Goal: Transaction & Acquisition: Purchase product/service

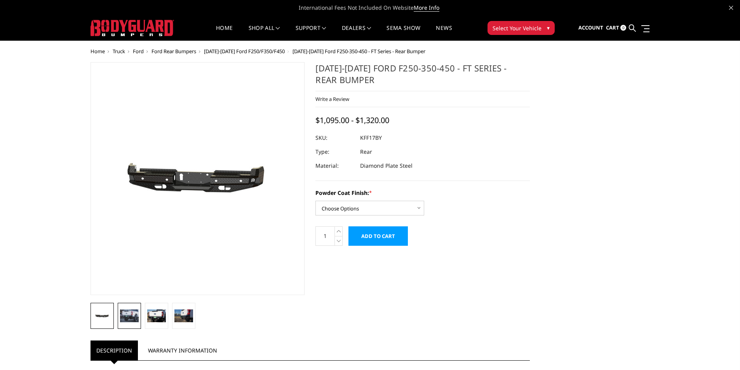
click at [131, 321] on img at bounding box center [129, 315] width 19 height 12
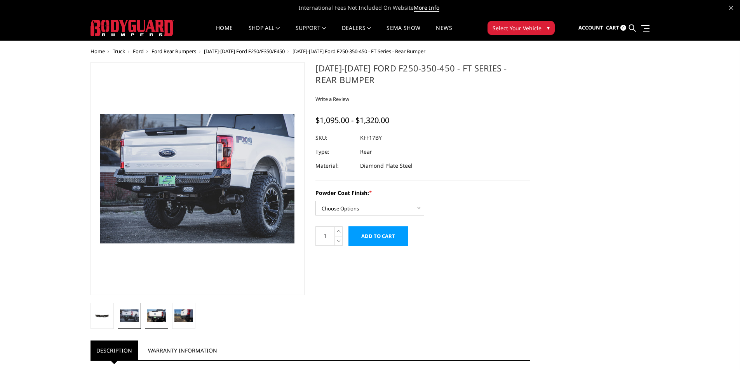
click at [153, 318] on img at bounding box center [156, 315] width 19 height 12
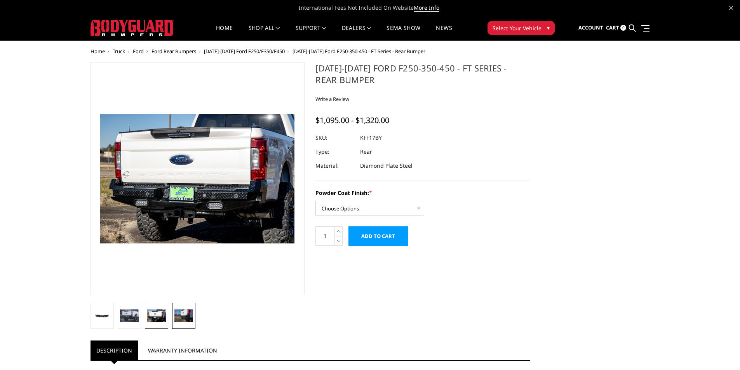
click at [180, 319] on img at bounding box center [183, 315] width 19 height 12
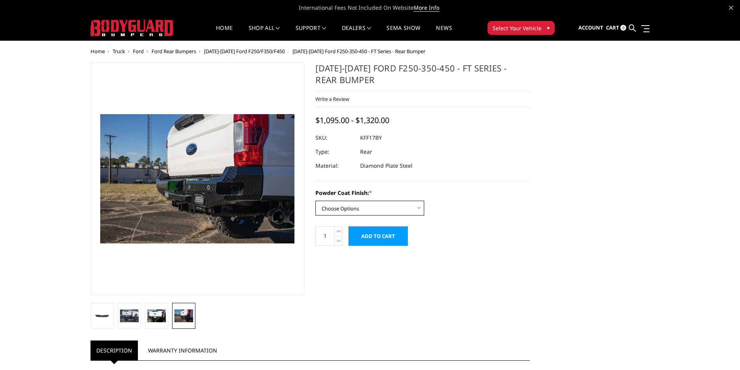
click at [326, 213] on select "Choose Options Bare Metal Gloss Black Powder Coat Textured Black Powder Coat" at bounding box center [369, 208] width 109 height 15
click at [315, 201] on select "Choose Options Bare Metal Gloss Black Powder Coat Textured Black Powder Coat" at bounding box center [369, 208] width 109 height 15
click at [330, 211] on select "Choose Options Bare Metal Gloss Black Powder Coat Textured Black Powder Coat" at bounding box center [369, 208] width 109 height 15
click at [315, 201] on select "Choose Options Bare Metal Gloss Black Powder Coat Textured Black Powder Coat" at bounding box center [369, 208] width 109 height 15
click at [329, 212] on select "Choose Options Bare Metal Gloss Black Powder Coat Textured Black Powder Coat" at bounding box center [369, 208] width 109 height 15
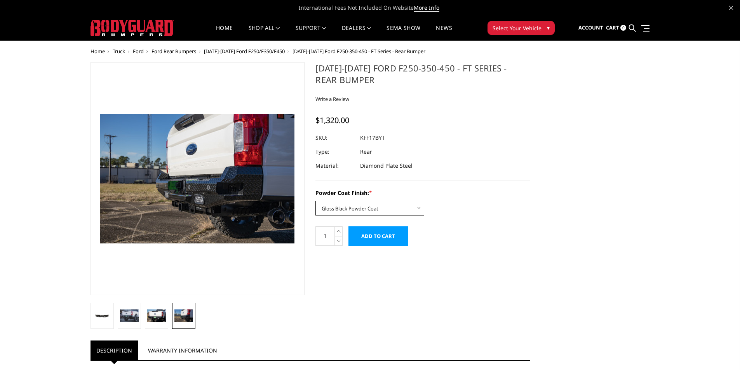
click at [315, 201] on select "Choose Options Bare Metal Gloss Black Powder Coat Textured Black Powder Coat" at bounding box center [369, 208] width 109 height 15
click at [330, 212] on select "Choose Options Bare Metal Gloss Black Powder Coat Textured Black Powder Coat" at bounding box center [369, 208] width 109 height 15
click at [315, 201] on select "Choose Options Bare Metal Gloss Black Powder Coat Textured Black Powder Coat" at bounding box center [369, 208] width 109 height 15
click at [332, 212] on select "Choose Options Bare Metal Gloss Black Powder Coat Textured Black Powder Coat" at bounding box center [369, 208] width 109 height 15
select select "3408"
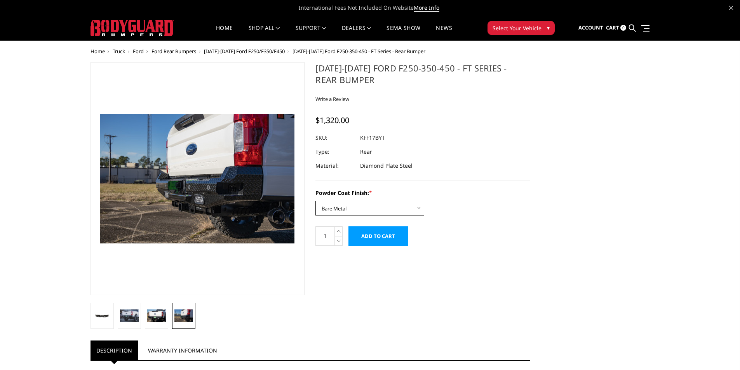
click at [315, 201] on select "Choose Options Bare Metal Gloss Black Powder Coat Textured Black Powder Coat" at bounding box center [369, 208] width 109 height 15
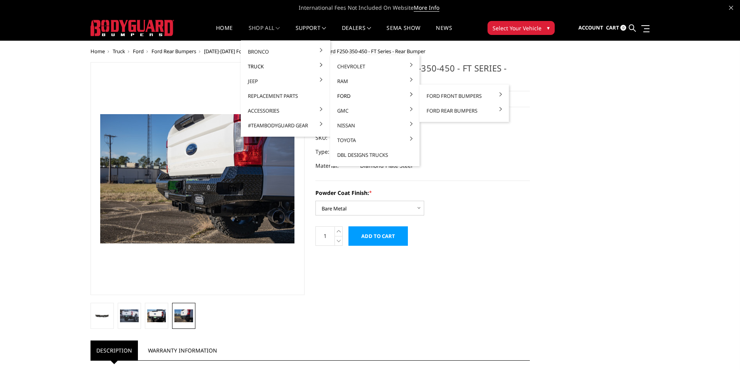
click at [345, 96] on link "Ford" at bounding box center [374, 96] width 83 height 15
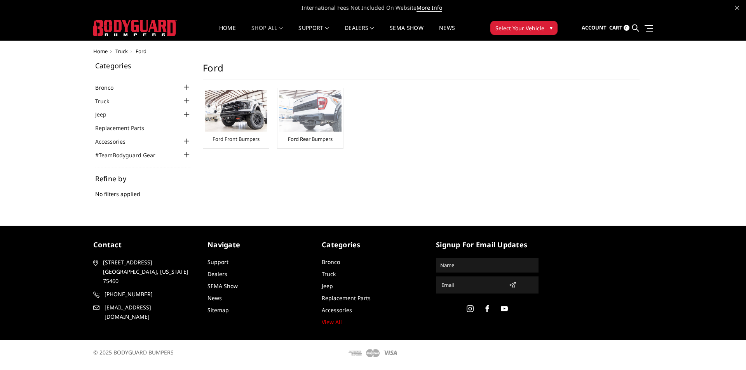
click at [317, 127] on img at bounding box center [310, 111] width 62 height 42
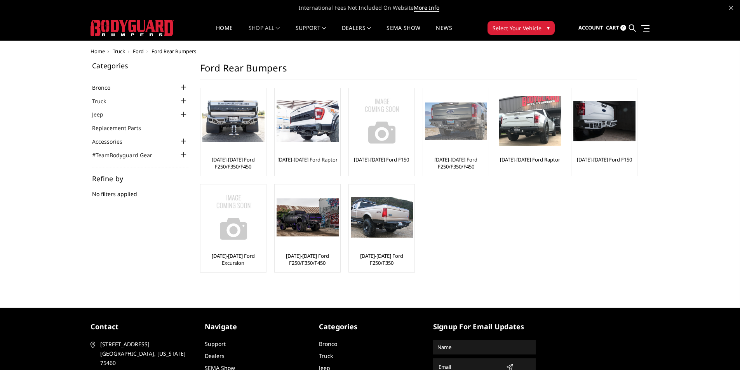
click at [459, 167] on link "[DATE]-[DATE] Ford F250/F350/F450" at bounding box center [456, 163] width 62 height 14
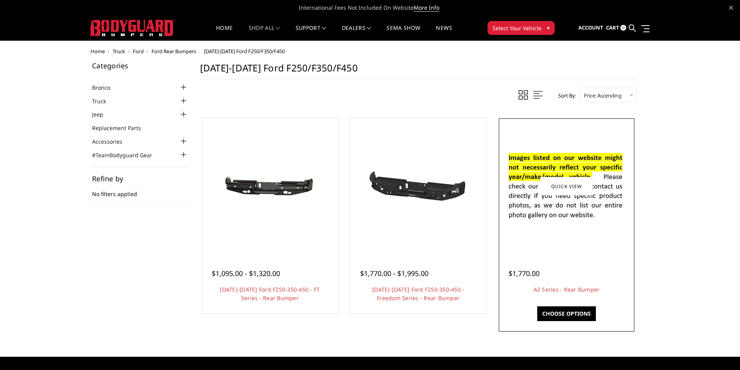
click at [540, 254] on div "$1,770.00 A2 Series - Rear Bumper This is our premium series, heavy-duty rear r…" at bounding box center [567, 281] width 132 height 59
click at [567, 310] on link "Choose Options" at bounding box center [566, 313] width 59 height 15
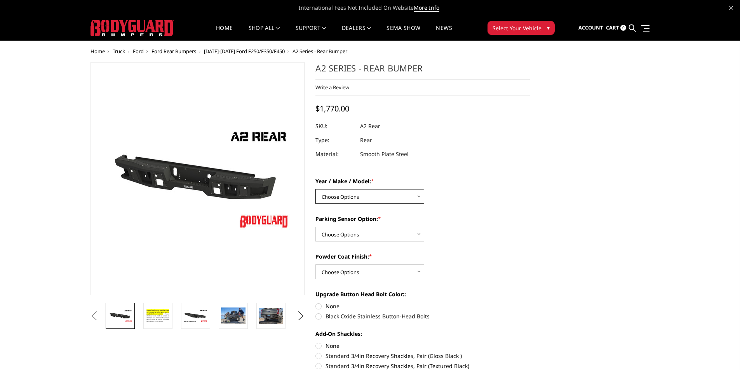
click at [332, 190] on select "Choose Options Chevrolet/GMC 20-24 2500 / 3500 Chevrolet/GMC 15-19 2500 / 3500 …" at bounding box center [369, 196] width 109 height 15
select select "1467"
click at [315, 189] on select "Choose Options Chevrolet/GMC 20-24 2500 / 3500 Chevrolet/GMC 15-19 2500 / 3500 …" at bounding box center [369, 196] width 109 height 15
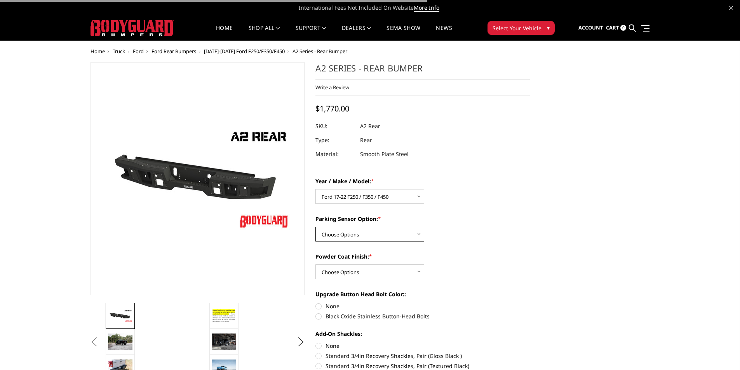
click at [363, 238] on select "Choose Options Yes - With sensor cutouts No - Without sensor cutouts" at bounding box center [369, 234] width 109 height 15
select select "564"
click at [315, 227] on select "Choose Options Yes - With sensor cutouts No - Without sensor cutouts" at bounding box center [369, 234] width 109 height 15
click at [369, 270] on select "Choose Options Bare metal (included) Texture black powder coat" at bounding box center [369, 271] width 109 height 15
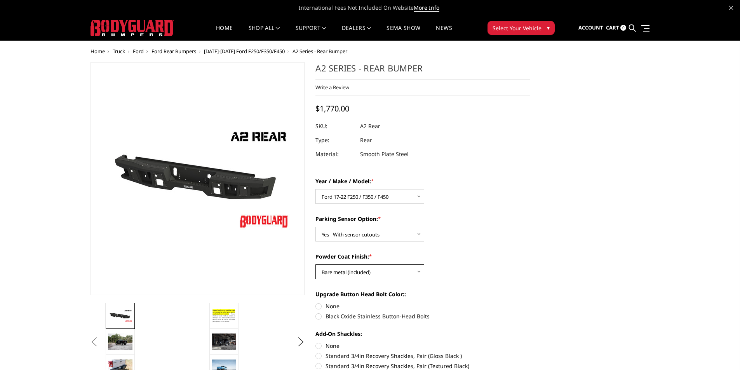
click at [315, 264] on select "Choose Options Bare metal (included) Texture black powder coat" at bounding box center [369, 271] width 109 height 15
click at [379, 274] on select "Choose Options Bare metal (included) Texture black powder coat" at bounding box center [369, 271] width 109 height 15
click at [315, 264] on select "Choose Options Bare metal (included) Texture black powder coat" at bounding box center [369, 271] width 109 height 15
click at [377, 274] on select "Choose Options Bare metal (included) Texture black powder coat" at bounding box center [369, 271] width 109 height 15
select select "551"
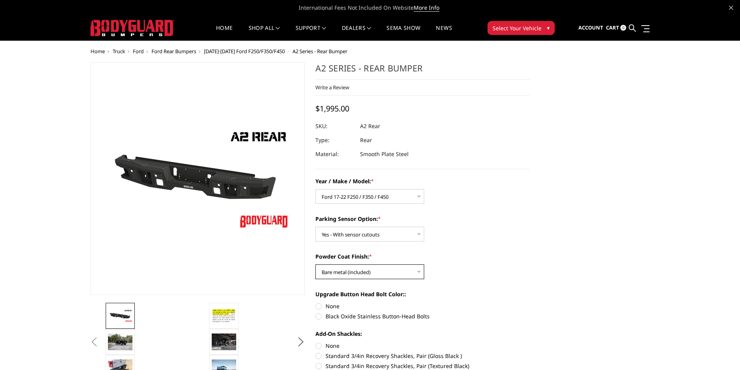
click at [315, 264] on select "Choose Options Bare metal (included) Texture black powder coat" at bounding box center [369, 271] width 109 height 15
click at [336, 307] on label "None" at bounding box center [422, 306] width 214 height 8
click at [316, 302] on input "None" at bounding box center [315, 302] width 0 height 0
radio input "true"
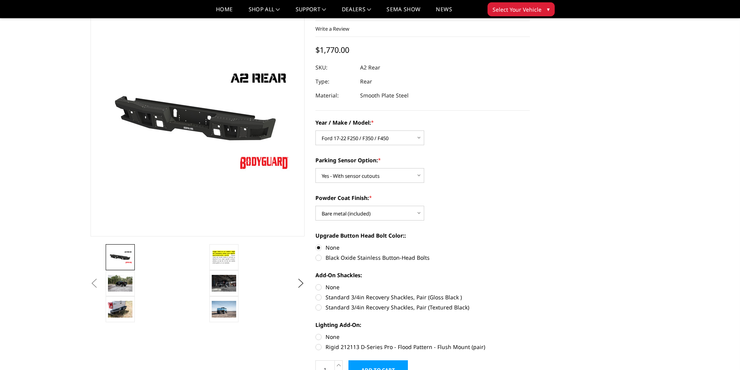
scroll to position [39, 0]
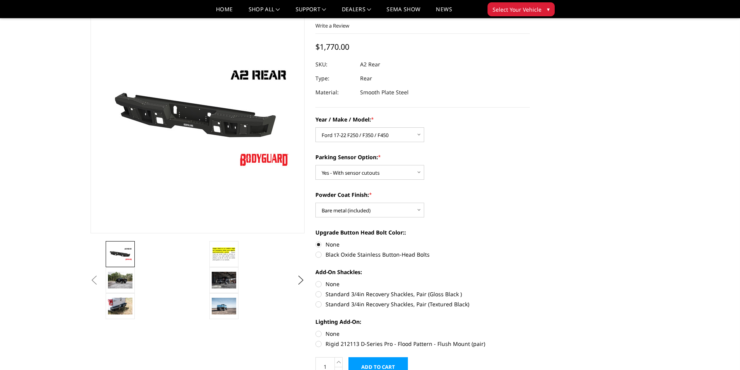
click at [388, 344] on label "Rigid 212113 D-Series Pro - Flood Pattern - Flush Mount (pair)" at bounding box center [422, 344] width 214 height 8
click at [530, 330] on input "Rigid 212113 D-Series Pro - Flood Pattern - Flush Mount (pair)" at bounding box center [530, 330] width 0 height 0
radio input "true"
click at [326, 285] on label "None" at bounding box center [422, 284] width 214 height 8
click at [316, 280] on input "None" at bounding box center [315, 280] width 0 height 0
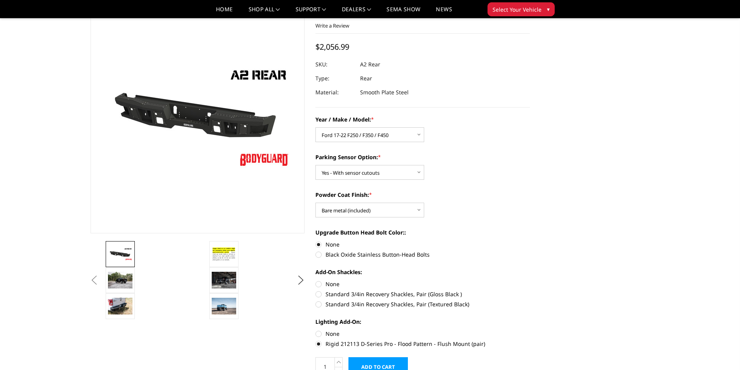
radio input "true"
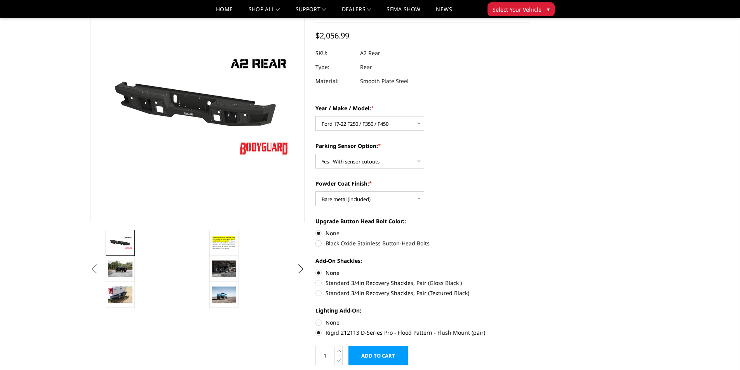
scroll to position [0, 0]
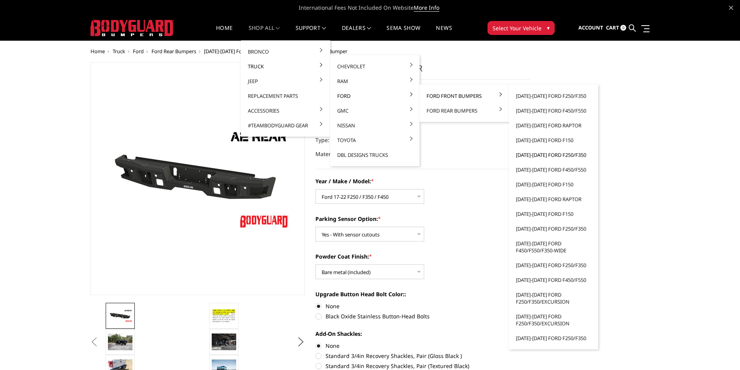
click at [539, 155] on link "[DATE]-[DATE] Ford F250/F350" at bounding box center [553, 155] width 83 height 15
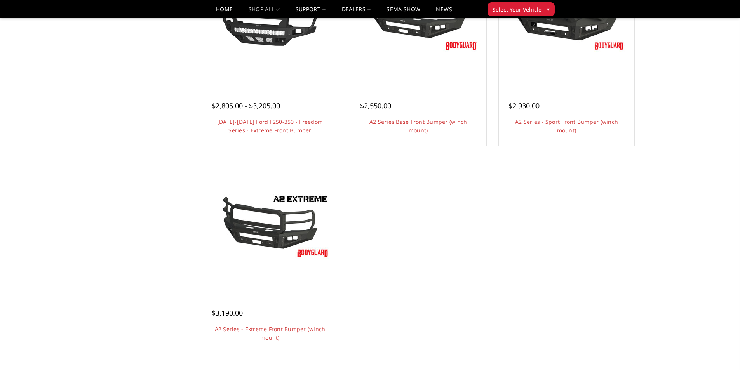
scroll to position [582, 0]
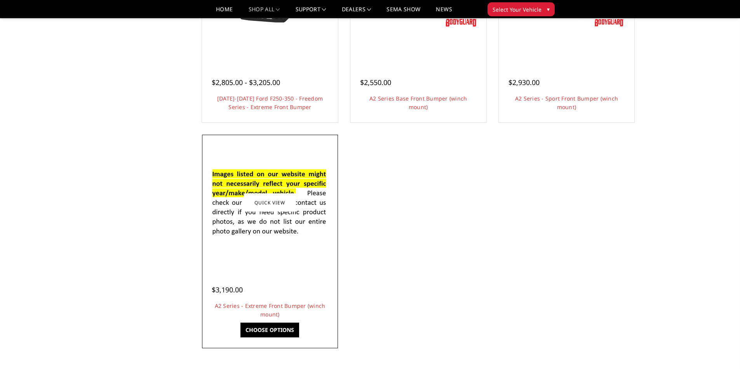
click at [275, 324] on link "Choose Options" at bounding box center [269, 330] width 59 height 15
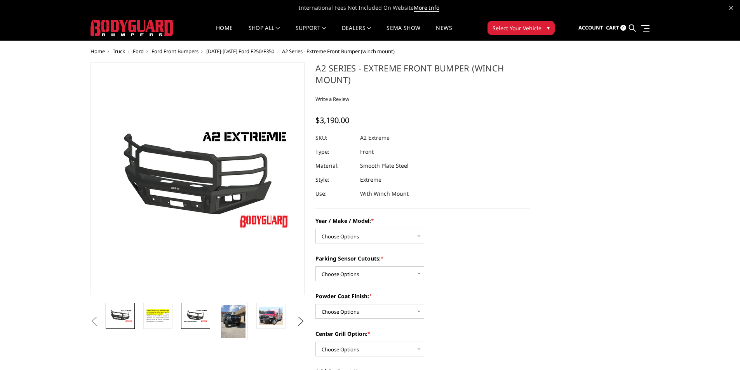
click at [204, 312] on img at bounding box center [195, 316] width 24 height 14
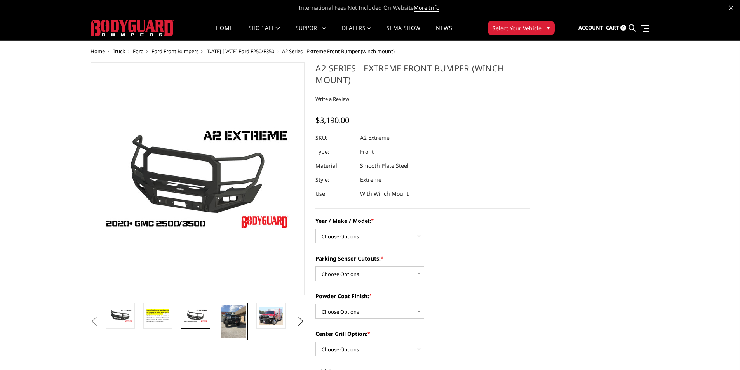
click at [243, 316] on img at bounding box center [233, 321] width 24 height 33
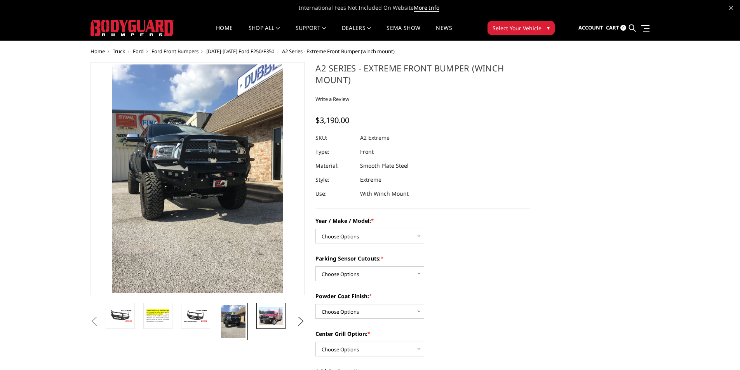
click at [280, 313] on img at bounding box center [271, 316] width 24 height 18
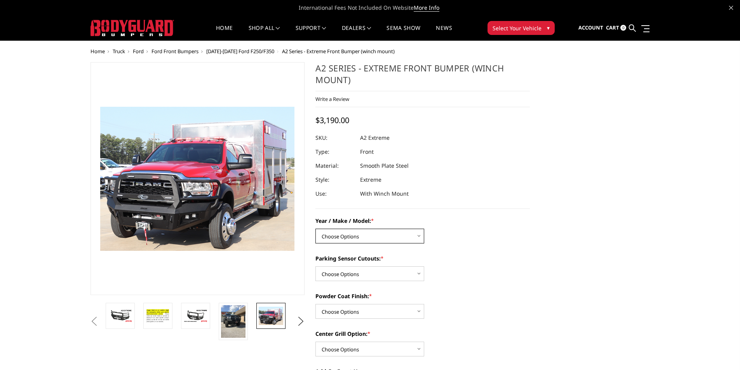
click at [347, 239] on select "Choose Options Chevrolet 20-23 2500 / 3500 Ford 17-22 F250 / F350 Ford 17-22 F4…" at bounding box center [369, 236] width 109 height 15
select select "826"
click at [315, 229] on select "Choose Options Chevrolet 20-23 2500 / 3500 Ford 17-22 F250 / F350 Ford 17-22 F4…" at bounding box center [369, 236] width 109 height 15
click at [356, 271] on select "Choose Options Yes - I have front parking sensors No - I do NOT have parking se…" at bounding box center [369, 273] width 109 height 15
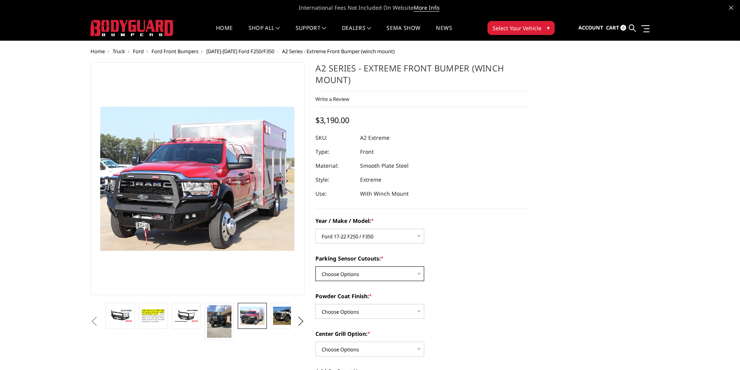
select select "541"
click at [315, 266] on select "Choose Options Yes - I have front parking sensors No - I do NOT have parking se…" at bounding box center [369, 273] width 109 height 15
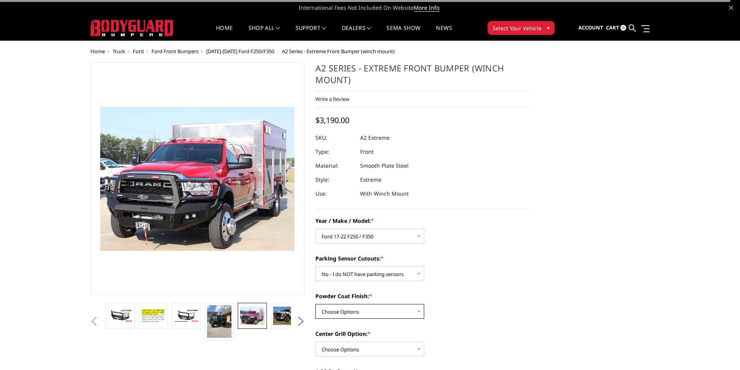
click at [363, 310] on select "Choose Options Bare metal (included) Texture Black Powder Coat" at bounding box center [369, 311] width 109 height 15
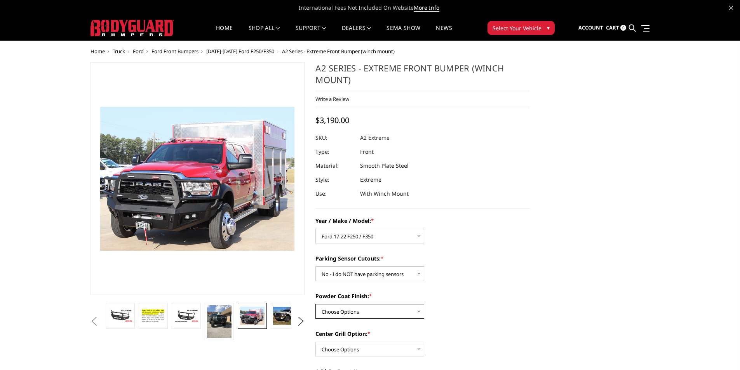
select select "520"
click at [315, 304] on select "Choose Options Bare metal (included) Texture Black Powder Coat" at bounding box center [369, 311] width 109 height 15
click at [377, 346] on select "Choose Options Add expanded metal in center grill Decline this option" at bounding box center [369, 349] width 109 height 15
select select "1081"
click at [315, 342] on select "Choose Options Add expanded metal in center grill Decline this option" at bounding box center [369, 349] width 109 height 15
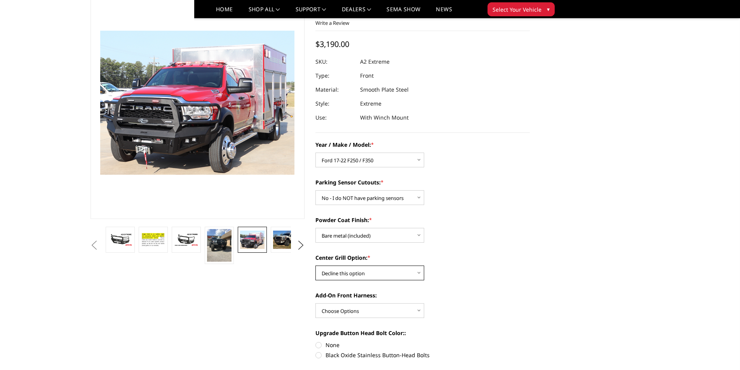
scroll to position [78, 0]
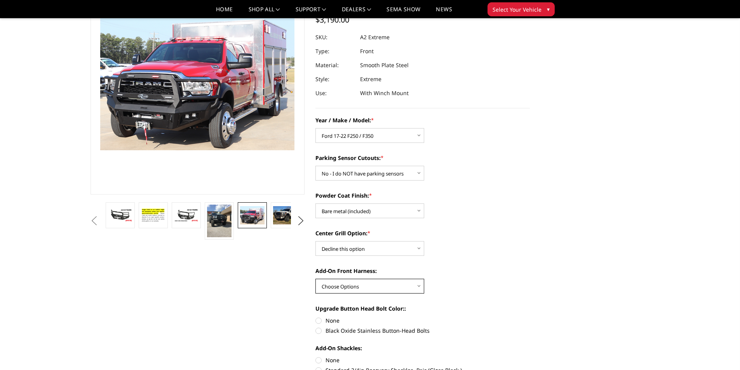
click at [379, 285] on select "Choose Options WITH front camera harness WITHOUT front camera harness" at bounding box center [369, 286] width 109 height 15
select select "1695"
click at [315, 279] on select "Choose Options WITH front camera harness WITHOUT front camera harness" at bounding box center [369, 286] width 109 height 15
click at [359, 333] on label "Black Oxide Stainless Button-Head Bolts" at bounding box center [422, 331] width 214 height 8
click at [530, 317] on input "Black Oxide Stainless Button-Head Bolts" at bounding box center [530, 316] width 0 height 0
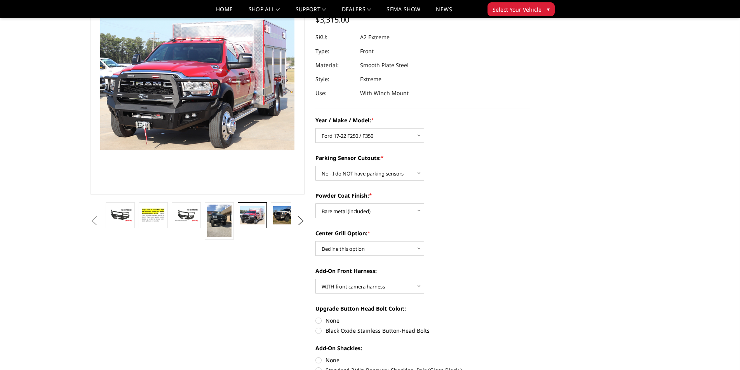
radio input "true"
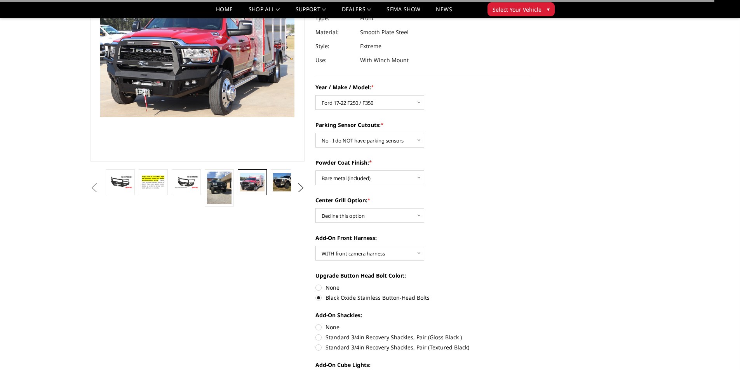
scroll to position [116, 0]
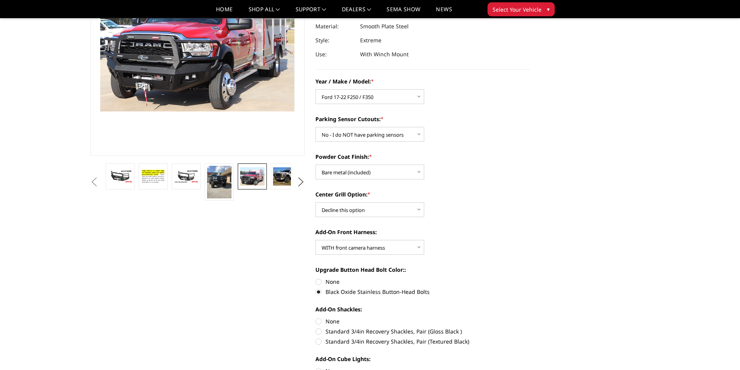
click at [334, 324] on label "None" at bounding box center [422, 321] width 214 height 8
click at [316, 318] on input "None" at bounding box center [315, 317] width 0 height 0
radio input "true"
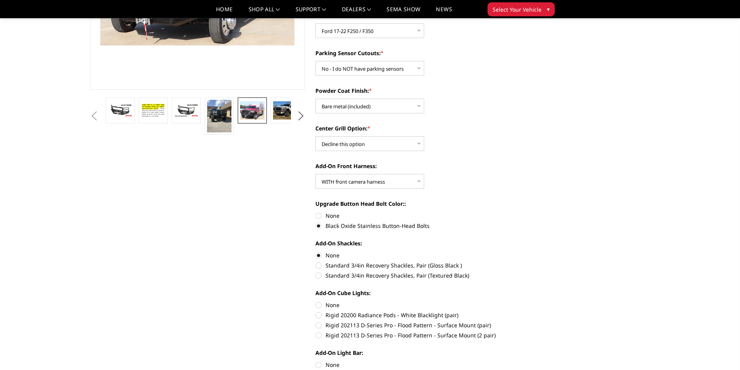
scroll to position [194, 0]
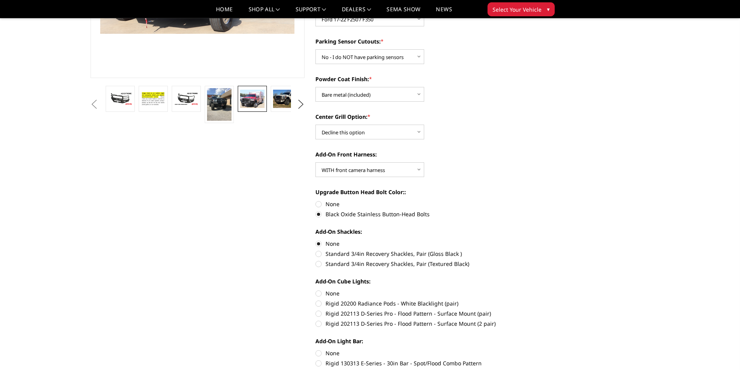
click at [404, 315] on label "Rigid 202113 D-Series Pro - Flood Pattern - Surface Mount (pair)" at bounding box center [422, 313] width 214 height 8
click at [530, 300] on input "Rigid 202113 D-Series Pro - Flood Pattern - Surface Mount (pair)" at bounding box center [530, 299] width 0 height 0
radio input "true"
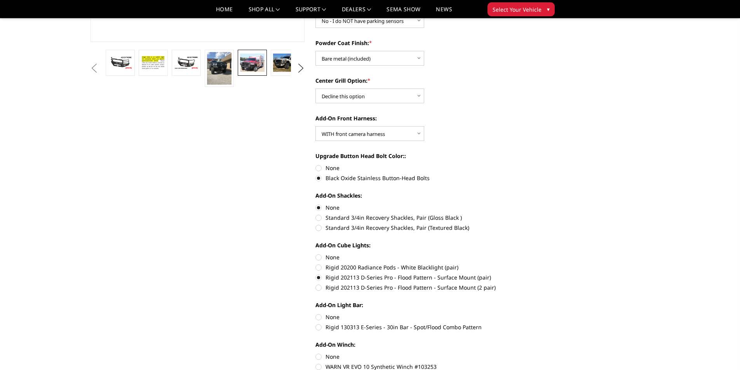
scroll to position [233, 0]
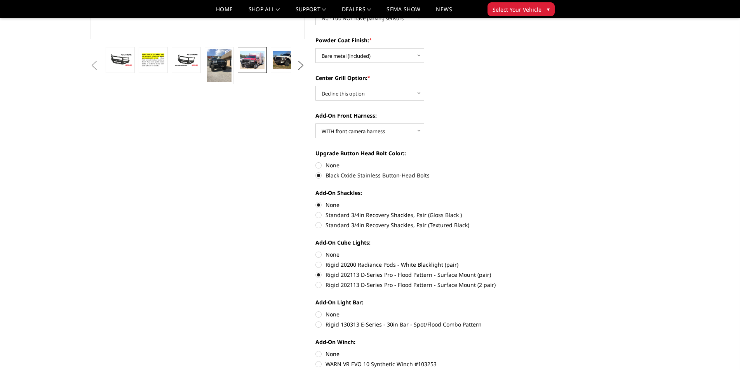
click at [391, 324] on label "Rigid 130313 E-Series - 30in Bar - Spot/Flood Combo Pattern" at bounding box center [422, 324] width 214 height 8
click at [530, 311] on input "Rigid 130313 E-Series - 30in Bar - Spot/Flood Combo Pattern" at bounding box center [530, 310] width 0 height 0
radio input "true"
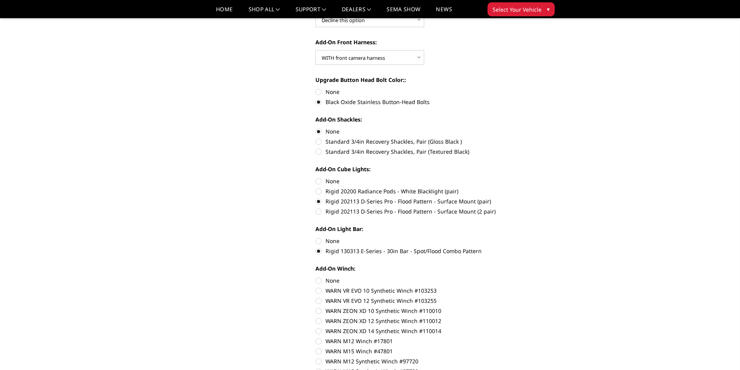
scroll to position [311, 0]
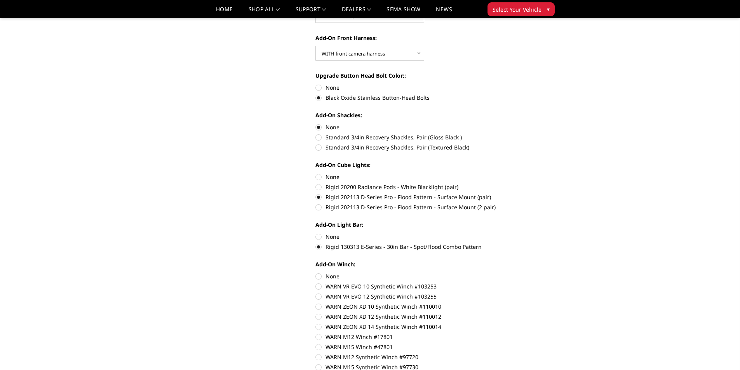
click at [335, 278] on label "None" at bounding box center [422, 276] width 214 height 8
click at [316, 273] on input "None" at bounding box center [315, 272] width 0 height 0
radio input "true"
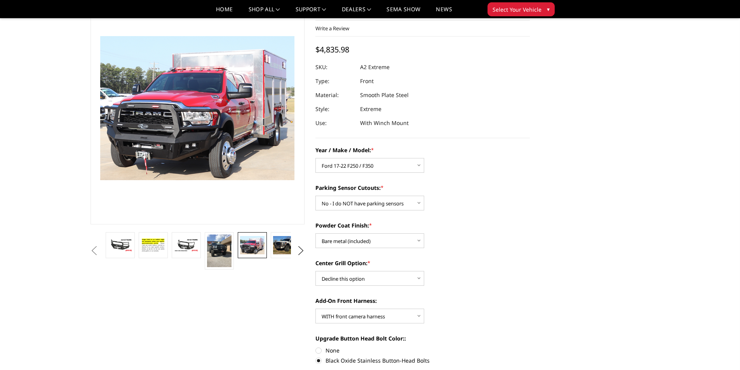
scroll to position [39, 0]
